Goal: Task Accomplishment & Management: Use online tool/utility

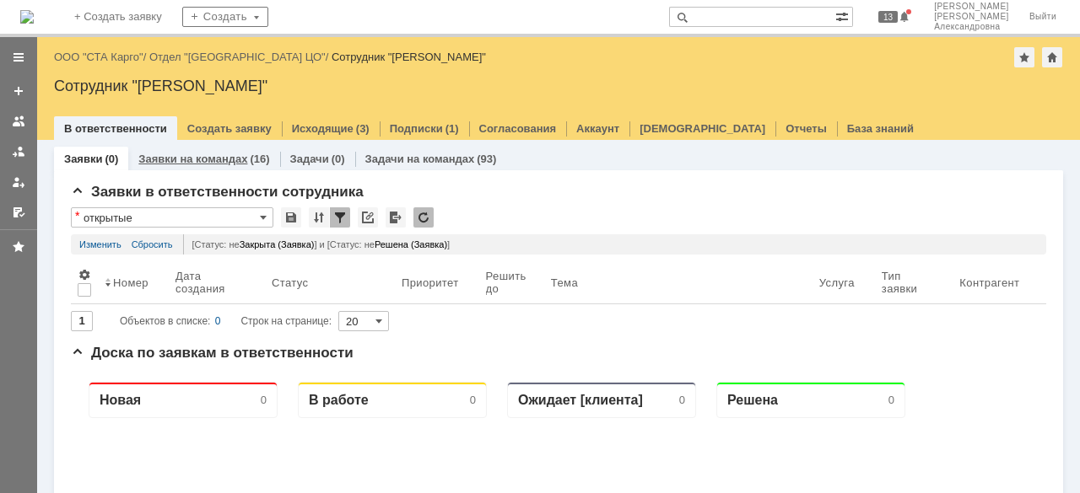
click at [191, 159] on link "Заявки на командах" at bounding box center [192, 159] width 109 height 13
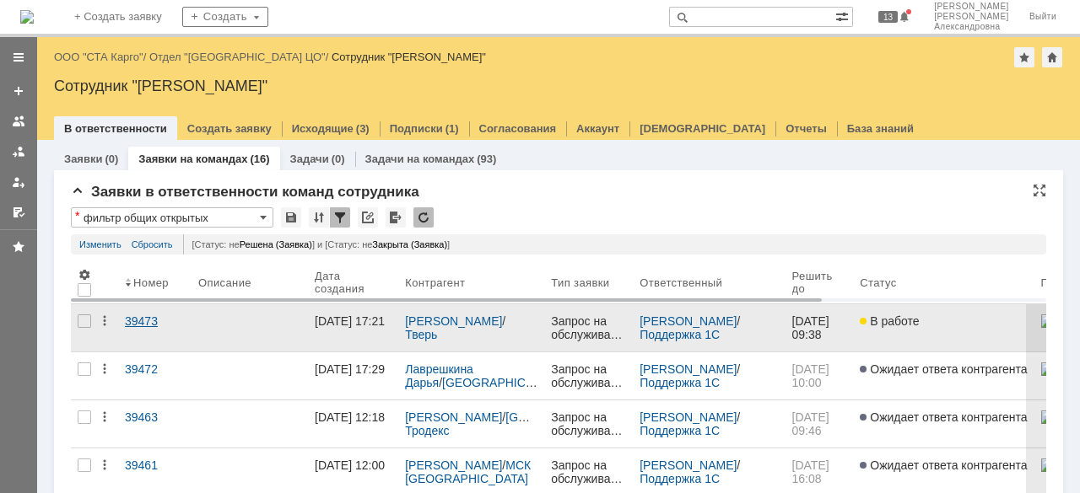
click at [152, 337] on link "39473" at bounding box center [154, 328] width 73 height 47
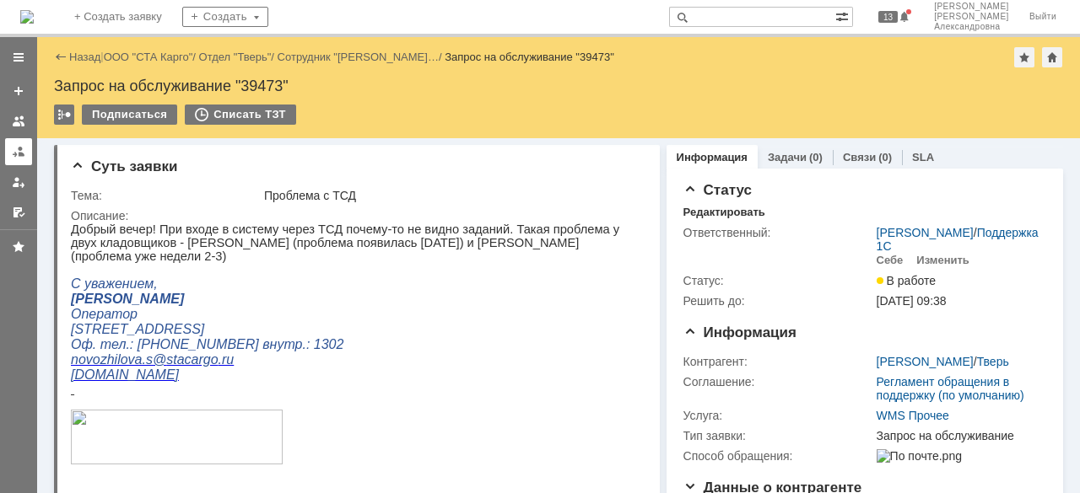
click at [25, 154] on link at bounding box center [18, 151] width 27 height 27
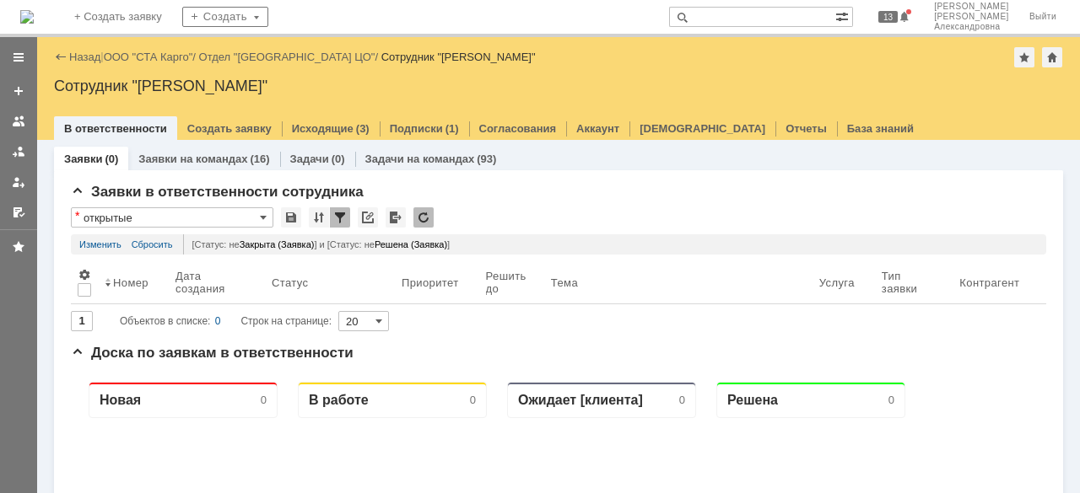
click at [132, 64] on div "Назад | ООО "СТА Карго" / Отдел "[GEOGRAPHIC_DATA] ЦО" / Сотрудник "[PERSON_NAM…" at bounding box center [558, 57] width 1009 height 20
click at [133, 57] on link "ООО "СТА Карго"" at bounding box center [148, 57] width 89 height 13
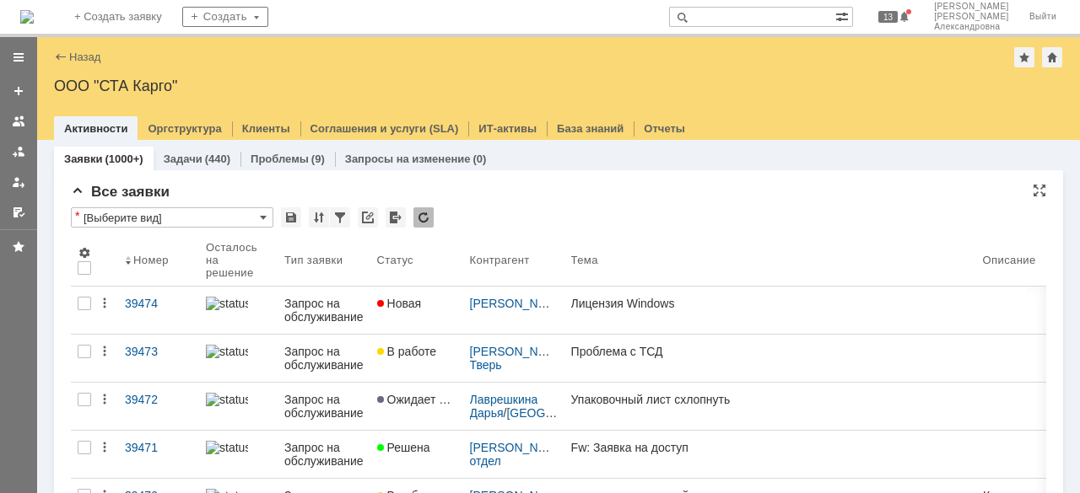
click at [270, 220] on input "[Выберите вид]" at bounding box center [172, 218] width 202 height 20
click at [89, 157] on link "Заявки" at bounding box center [83, 159] width 38 height 13
type input "[Выберите вид]"
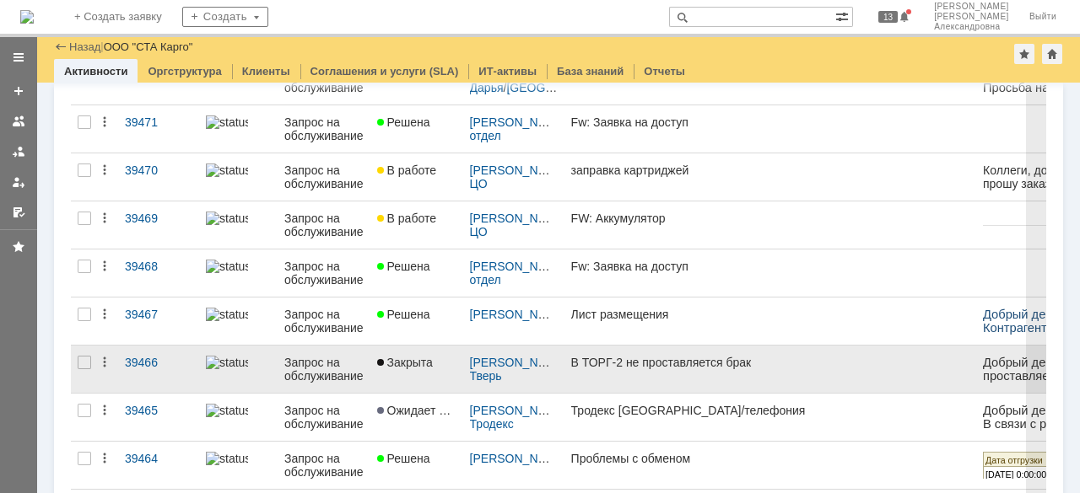
scroll to position [337, 0]
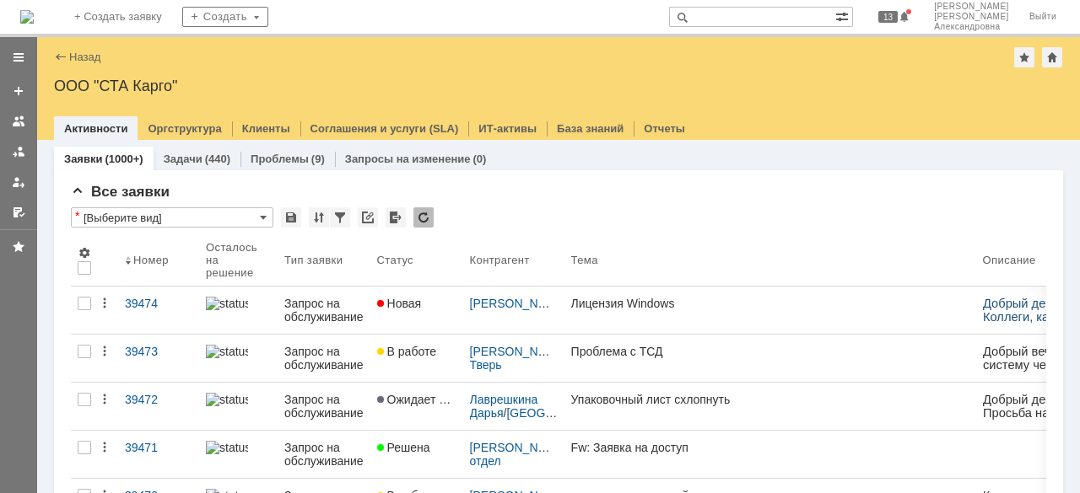
click at [128, 91] on div "ООО "СТА Карго"" at bounding box center [558, 86] width 1009 height 17
click at [19, 147] on div at bounding box center [18, 151] width 13 height 13
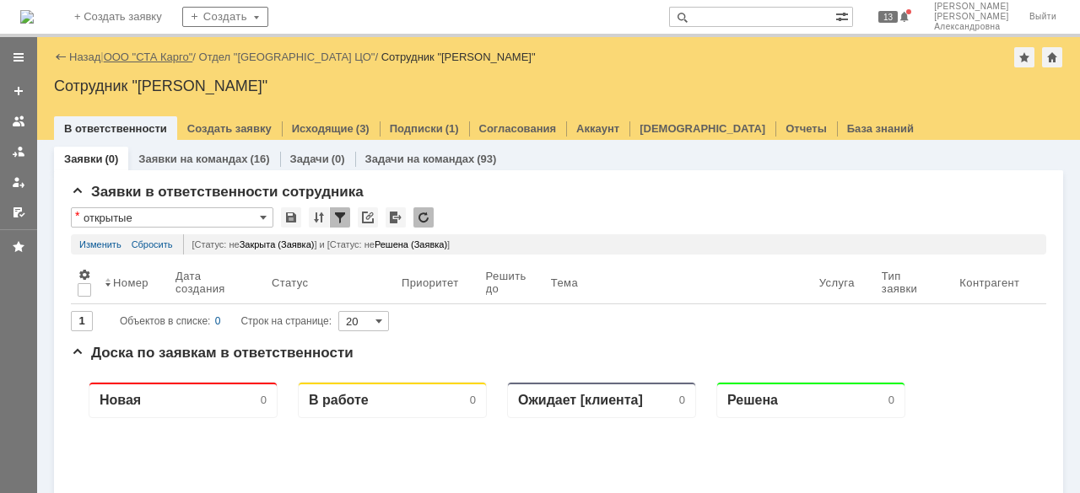
click at [138, 53] on link "ООО "СТА Карго"" at bounding box center [148, 57] width 89 height 13
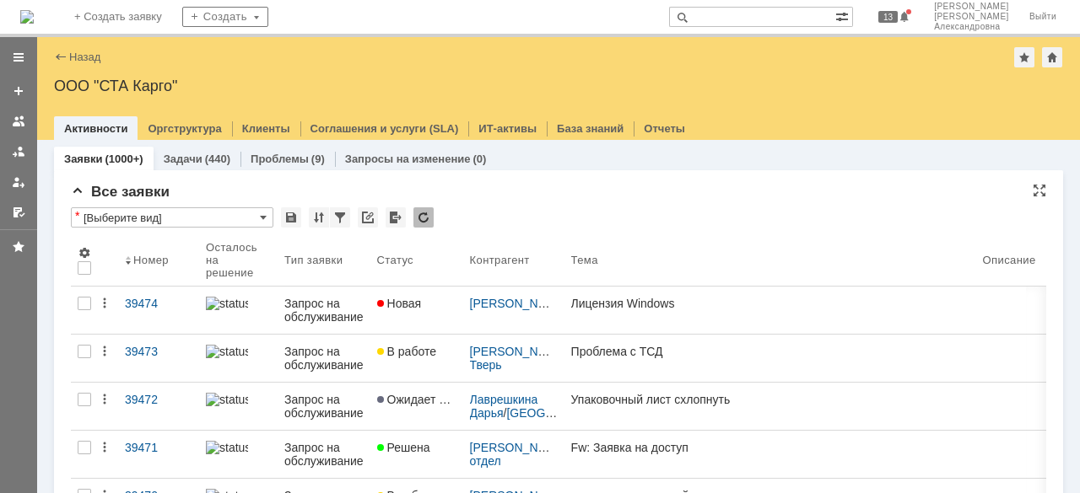
click at [267, 220] on input "[Выберите вид]" at bounding box center [172, 218] width 202 height 20
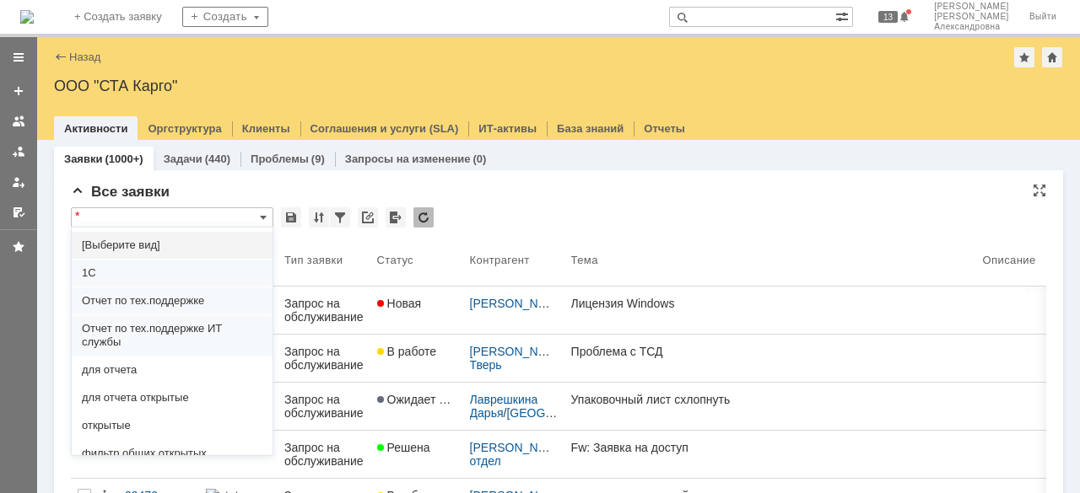
click at [185, 188] on div "Все заявки" at bounding box center [558, 192] width 975 height 17
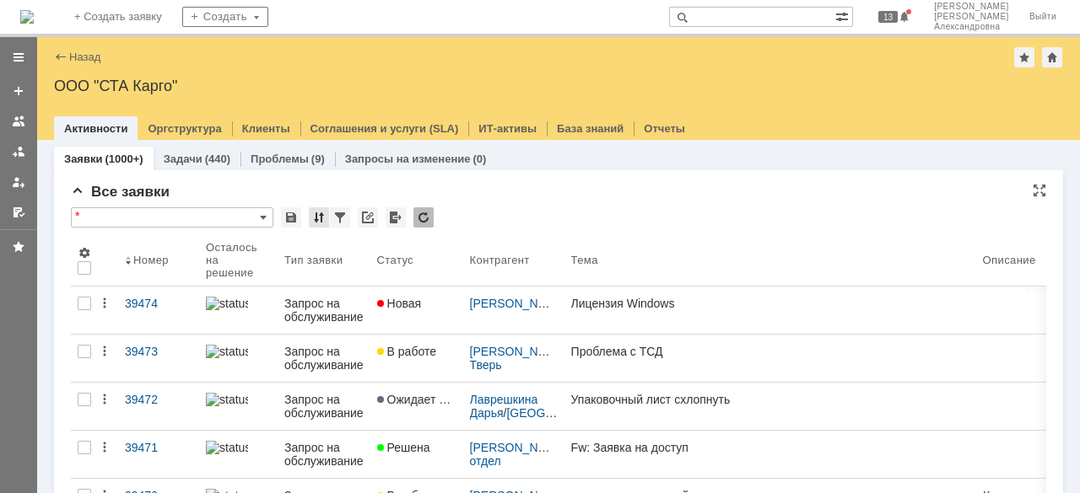
type input "[Выберите вид]"
click at [333, 219] on div at bounding box center [340, 218] width 20 height 20
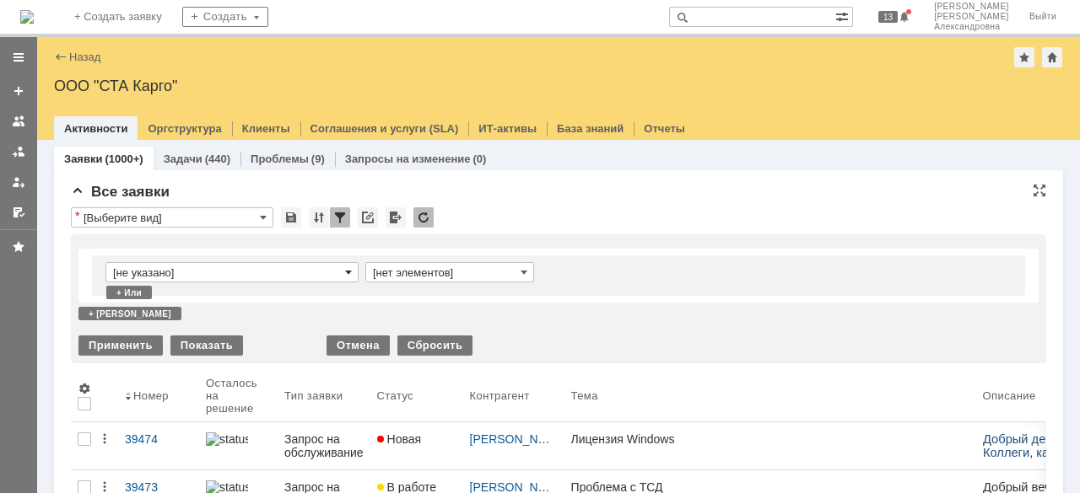
click at [349, 274] on span at bounding box center [348, 272] width 7 height 13
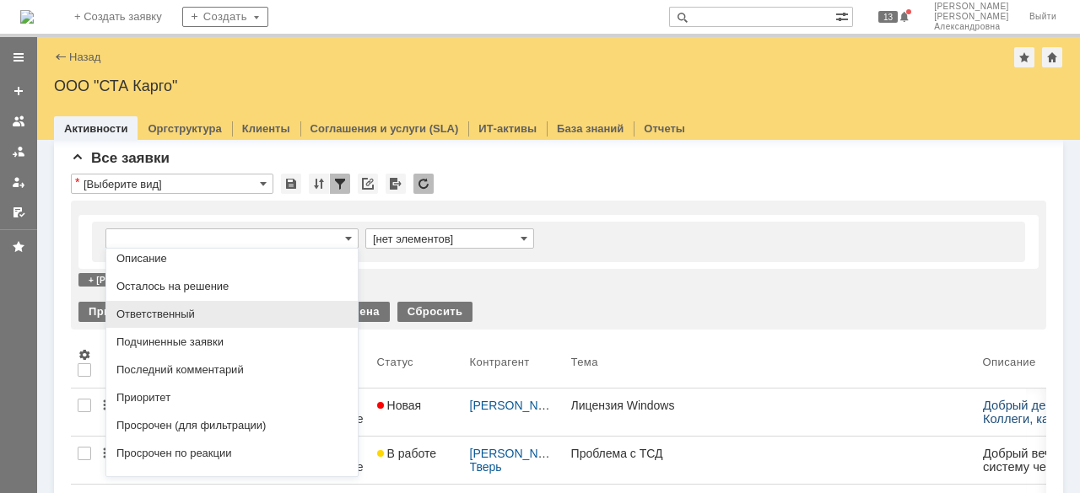
click at [209, 319] on span "Ответственный" at bounding box center [231, 314] width 231 height 13
type input "Ответственный"
type input "содержит"
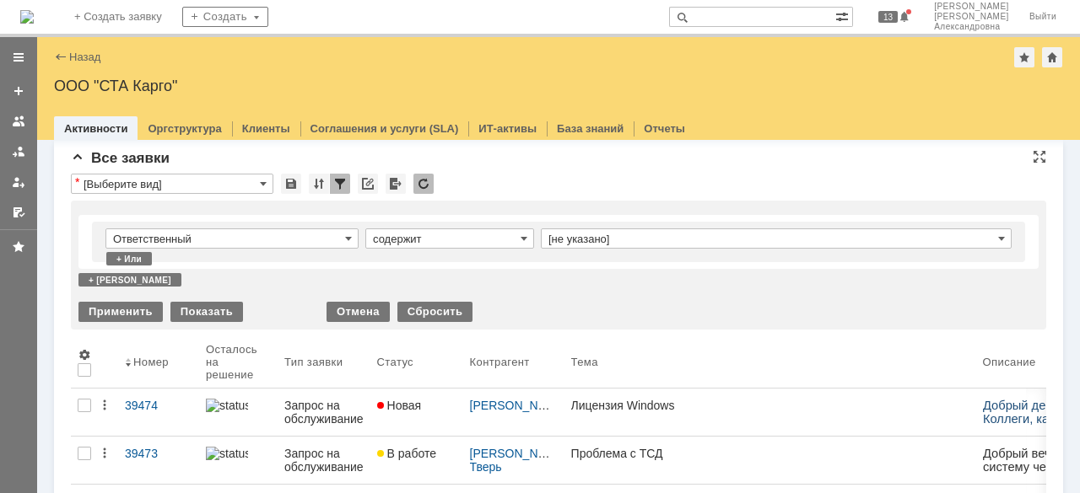
type input "Ответственный"
click at [981, 249] on td "[не указано]" at bounding box center [776, 242] width 471 height 27
click at [998, 238] on span at bounding box center [1001, 238] width 7 height 13
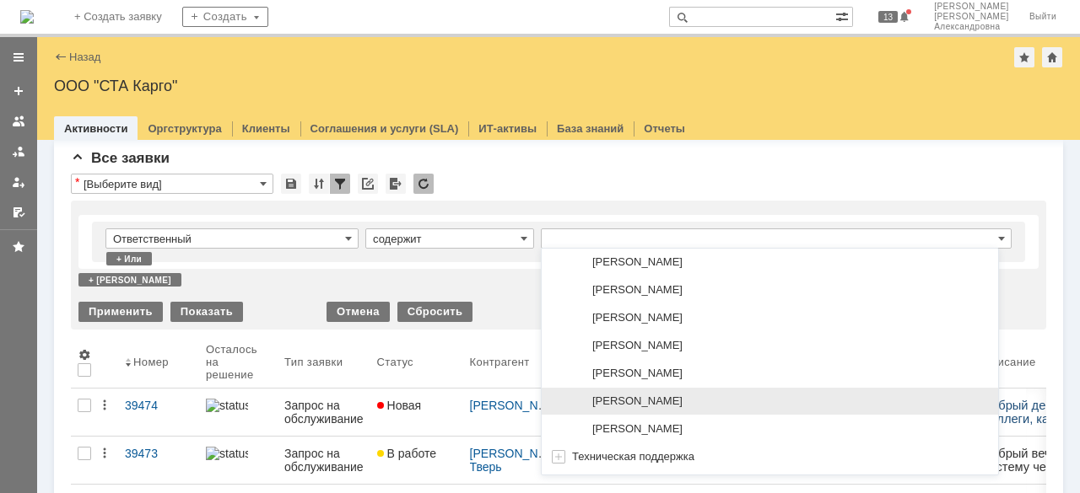
click at [628, 402] on span "[PERSON_NAME]" at bounding box center [637, 401] width 90 height 13
type input "[PERSON_NAME]"
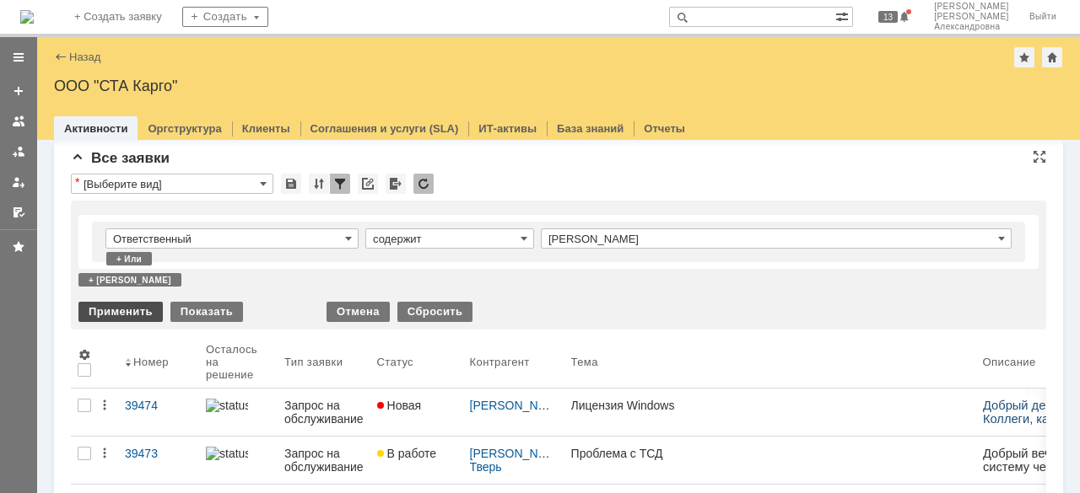
click at [123, 315] on div "Применить" at bounding box center [120, 312] width 84 height 20
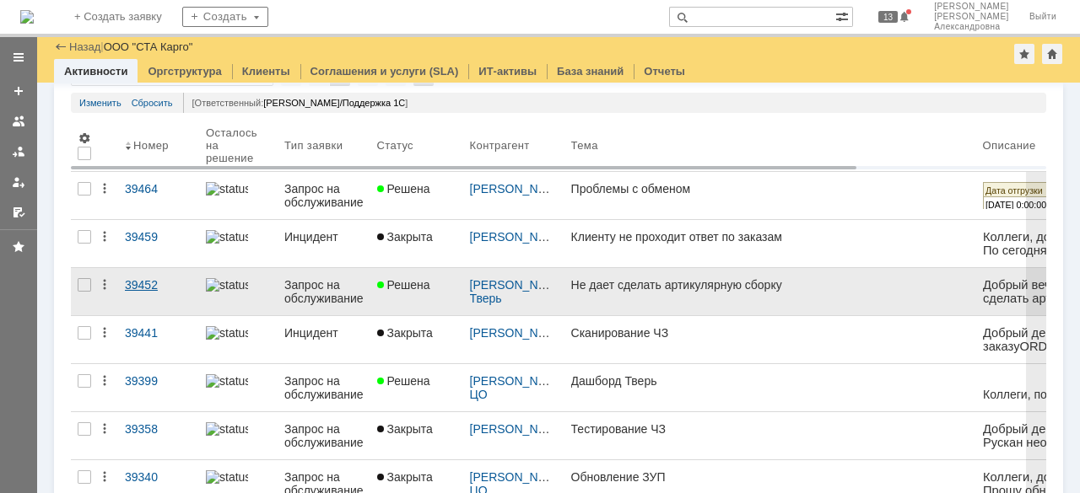
click at [159, 299] on link "39452" at bounding box center [158, 291] width 81 height 47
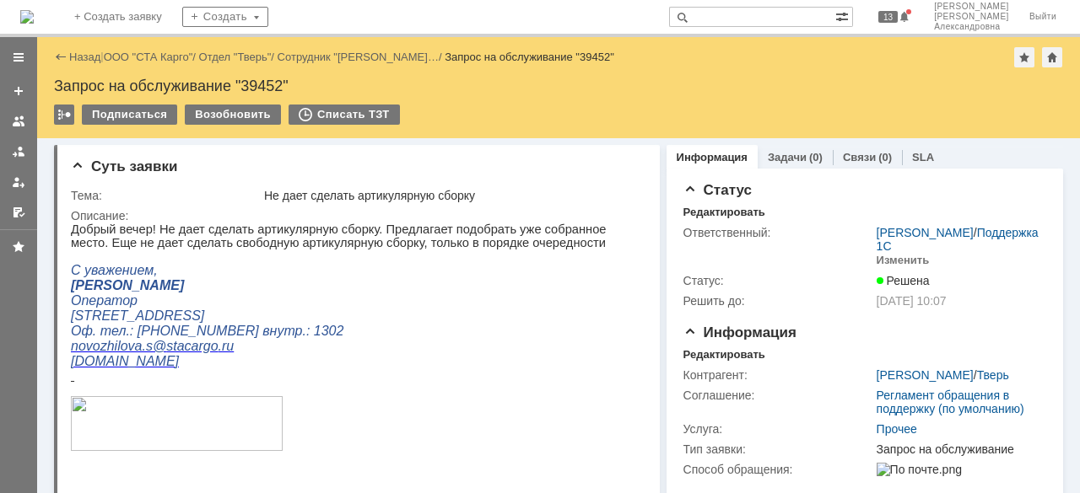
click at [62, 59] on div "Назад" at bounding box center [77, 57] width 46 height 13
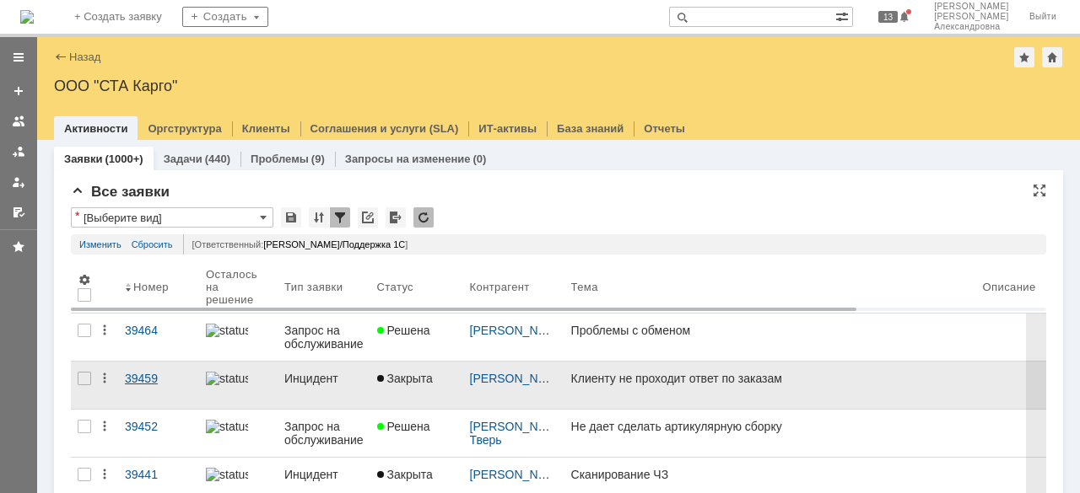
click at [143, 391] on link "39459" at bounding box center [158, 385] width 81 height 47
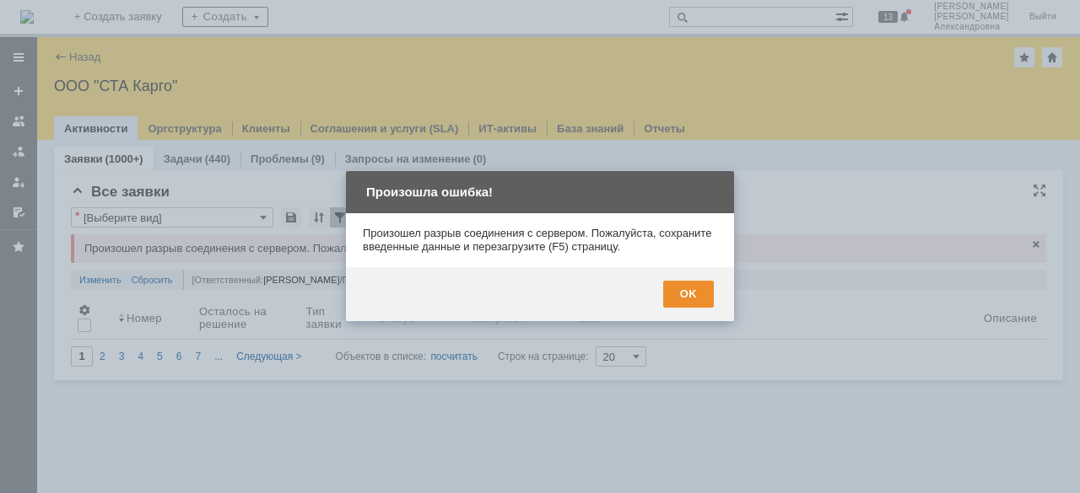
drag, startPoint x: 703, startPoint y: 299, endPoint x: 617, endPoint y: 197, distance: 132.3
click at [702, 298] on div "OK" at bounding box center [688, 294] width 51 height 27
